Goal: Task Accomplishment & Management: Manage account settings

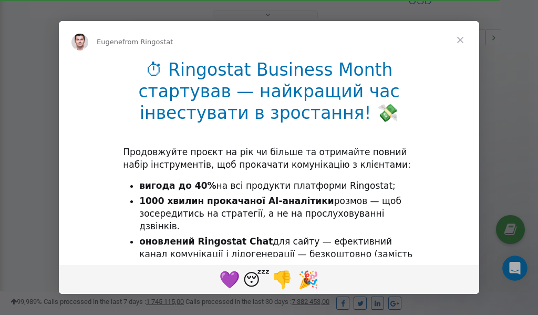
click at [463, 40] on span "Close" at bounding box center [460, 40] width 38 height 38
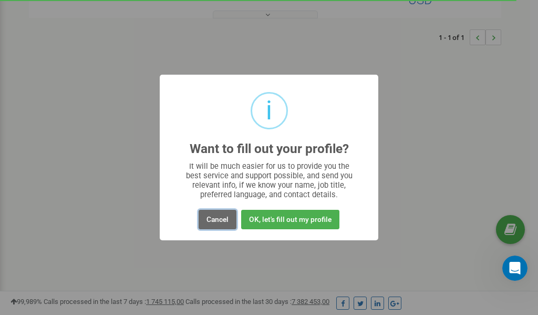
click at [215, 219] on button "Cancel" at bounding box center [217, 219] width 38 height 19
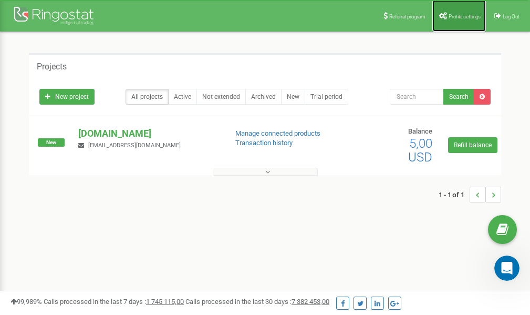
click at [462, 18] on span "Profile settings" at bounding box center [464, 17] width 32 height 6
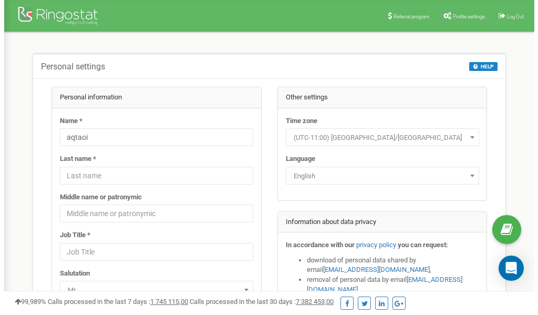
scroll to position [53, 0]
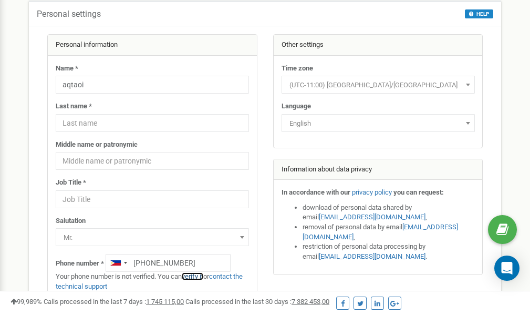
click at [198, 276] on link "verify it" at bounding box center [193, 276] width 22 height 8
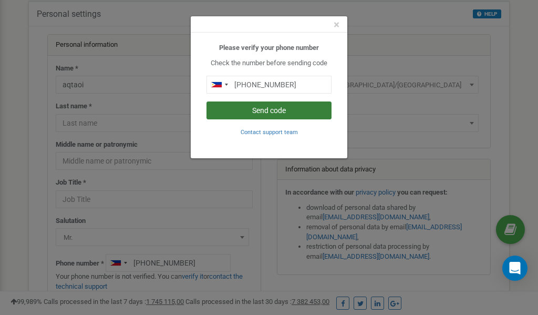
click at [266, 114] on button "Send code" at bounding box center [268, 110] width 125 height 18
